Goal: Find specific page/section

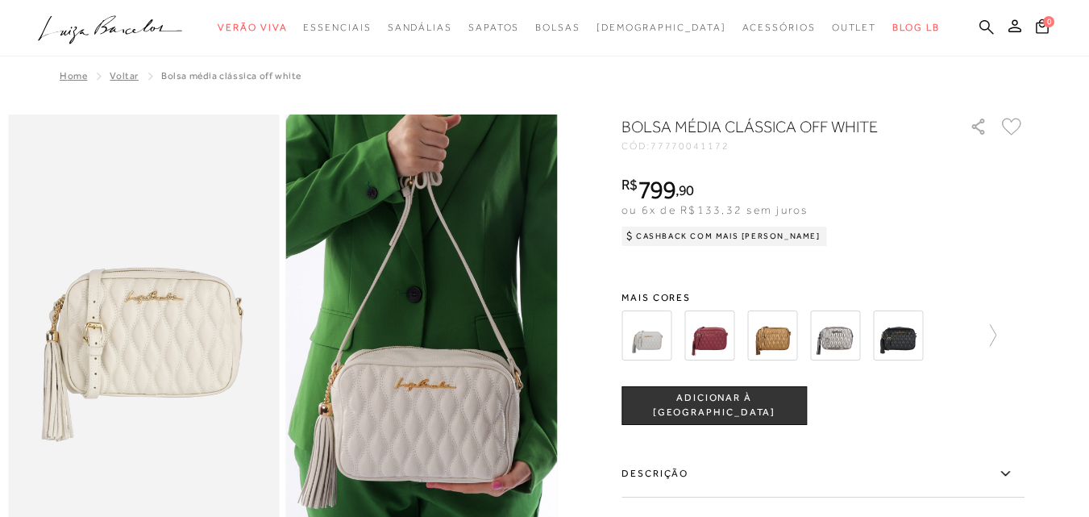
click at [979, 19] on link at bounding box center [986, 29] width 15 height 20
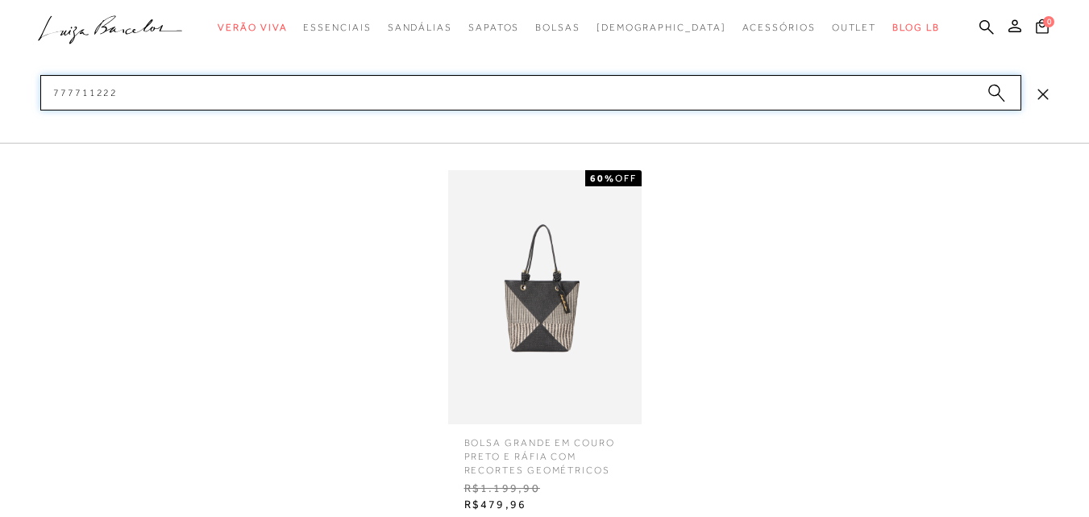
type input "777711222"
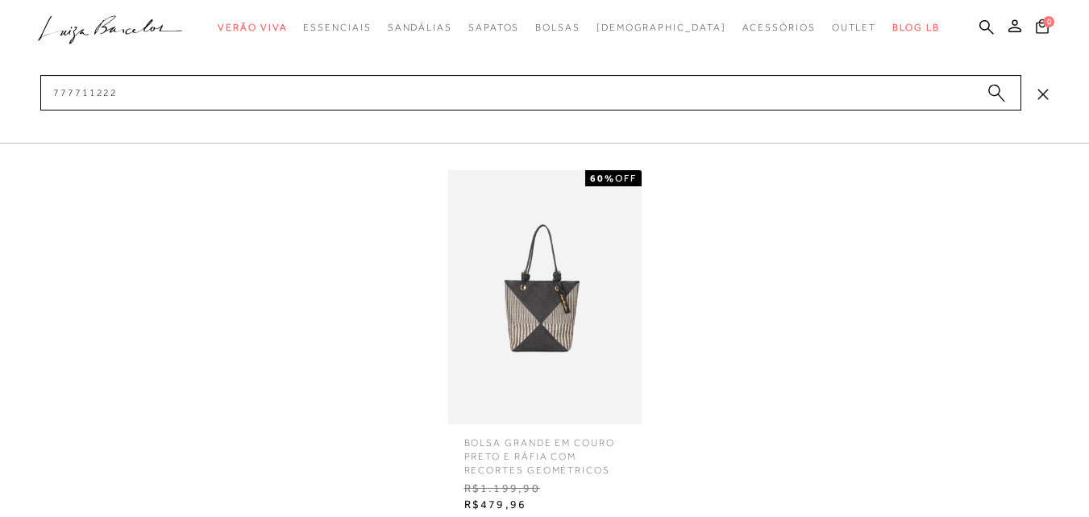
click at [565, 283] on img at bounding box center [544, 297] width 193 height 254
